Goal: Go to known website: Go to known website

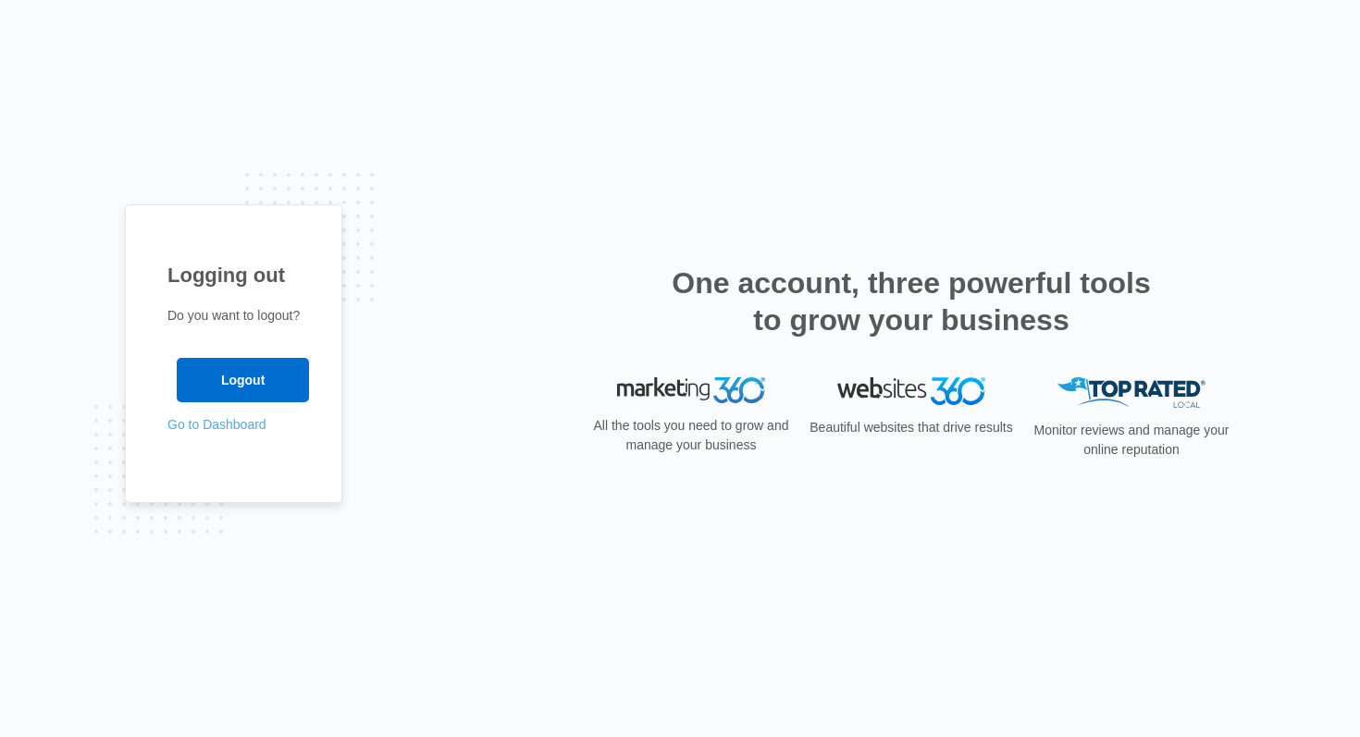
click at [214, 430] on link "Go to Dashboard" at bounding box center [216, 424] width 99 height 15
